Goal: Task Accomplishment & Management: Manage account settings

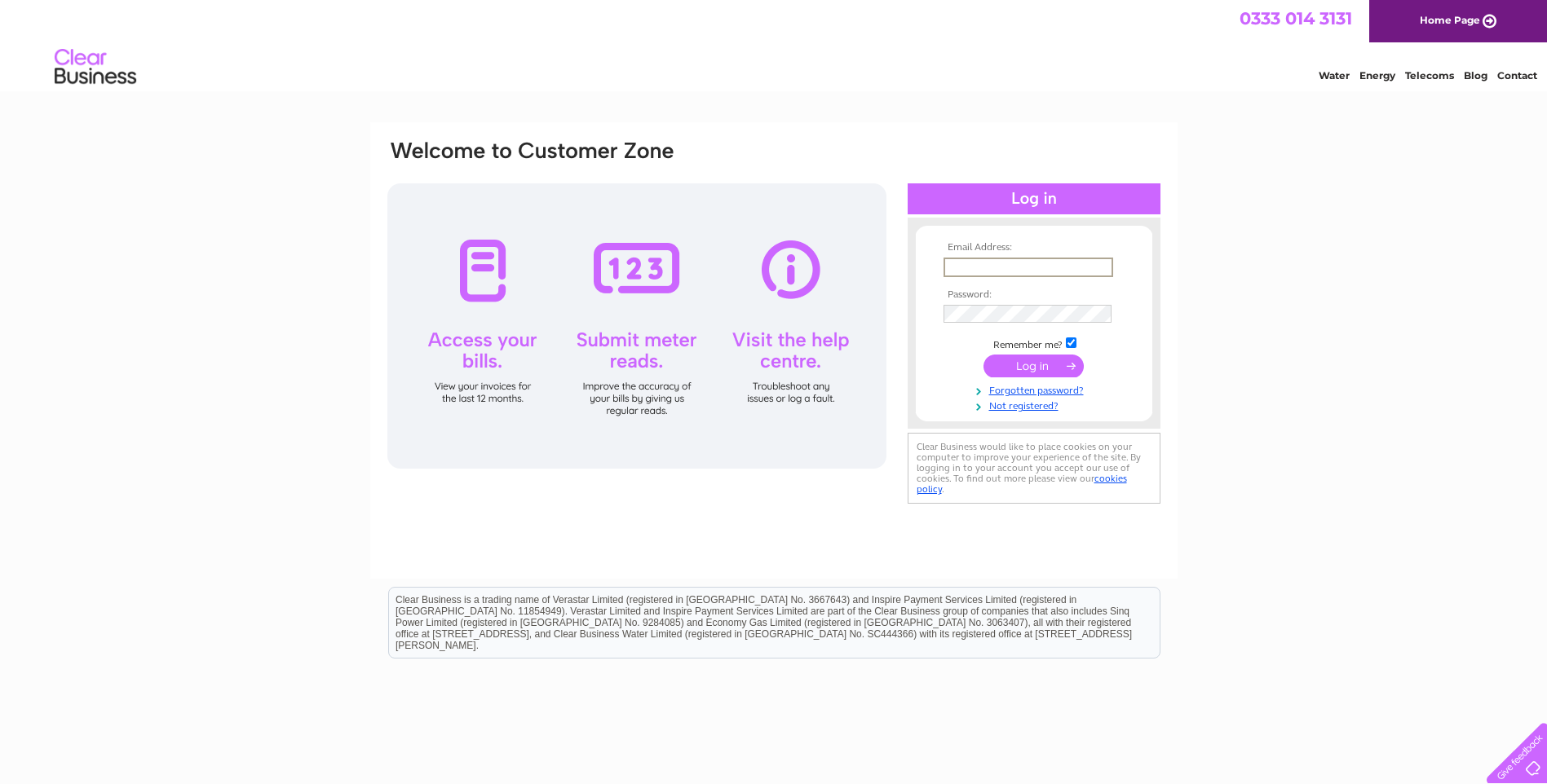
click at [966, 266] on input "text" at bounding box center [1028, 267] width 169 height 20
type input "enquiries@lhm-glasgow.org.uk"
click at [983, 355] on input "submit" at bounding box center [1033, 367] width 100 height 23
click at [1032, 364] on input "submit" at bounding box center [1033, 365] width 100 height 23
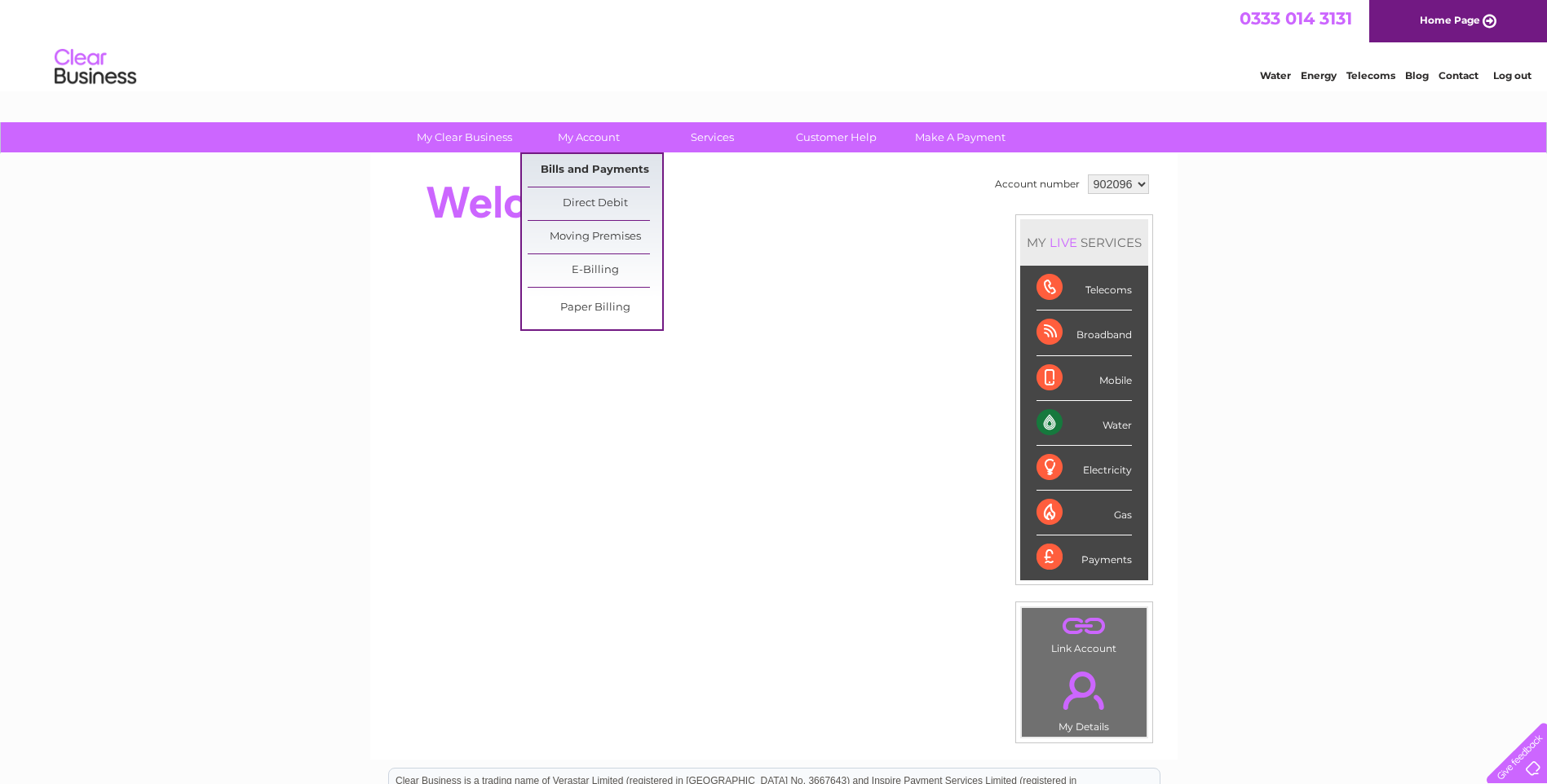
click at [592, 172] on link "Bills and Payments" at bounding box center [595, 170] width 135 height 33
